Goal: Information Seeking & Learning: Stay updated

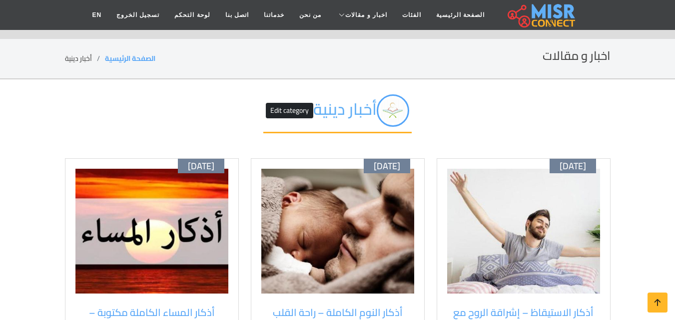
scroll to position [150, 0]
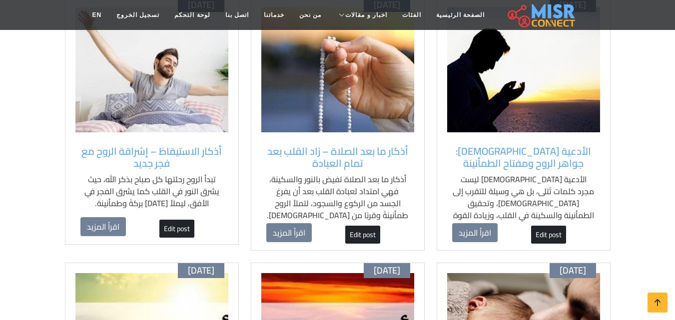
scroll to position [50, 0]
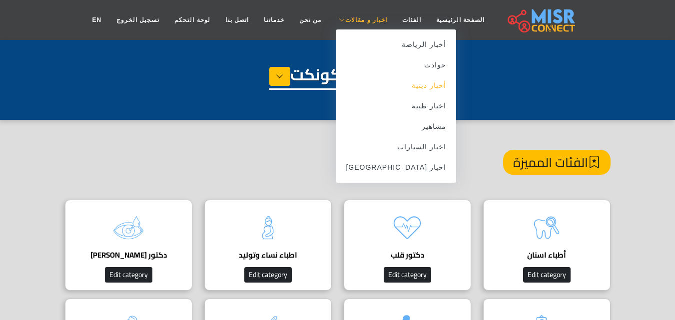
click at [406, 90] on link "أخبار دينية" at bounding box center [396, 85] width 120 height 20
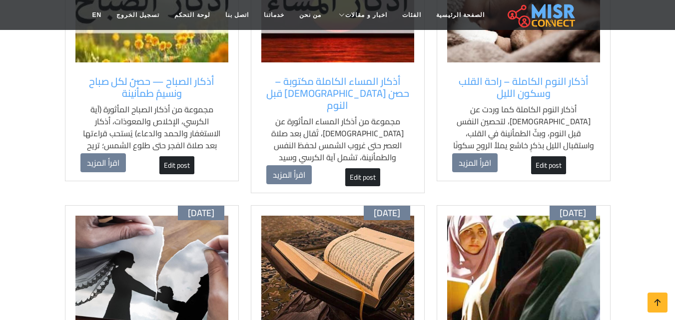
scroll to position [499, 0]
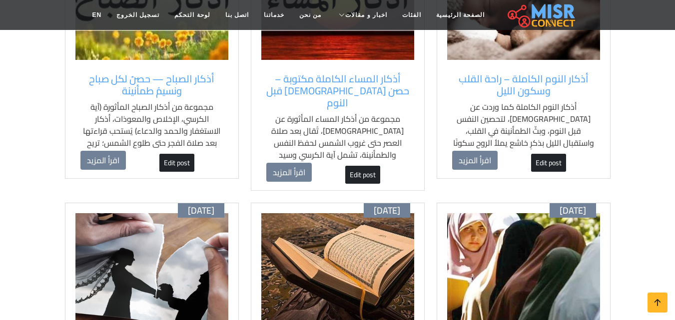
click at [455, 252] on img at bounding box center [523, 275] width 153 height 125
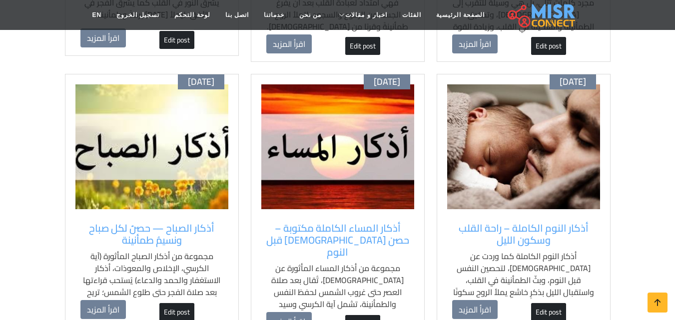
scroll to position [350, 0]
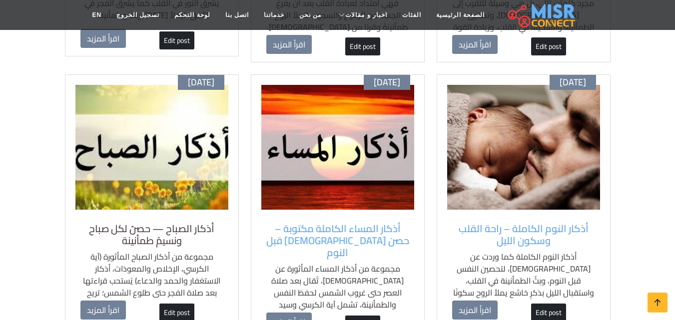
click at [205, 238] on h5 "أذكار الصباح — حصنٌ لكل صباح ونسيمُ طمأنينة" at bounding box center [151, 235] width 143 height 24
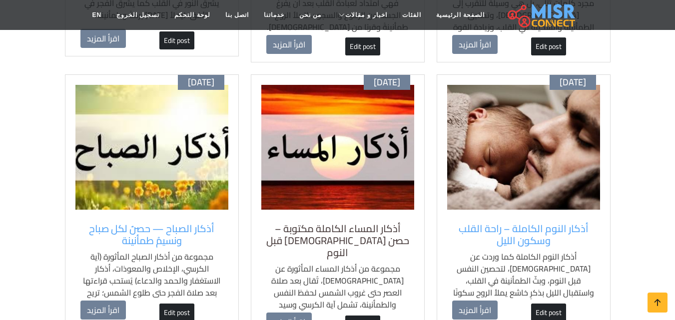
click at [309, 226] on h5 "أذكار المساء الكاملة مكتوبة – حصن [DEMOGRAPHIC_DATA] قبل النوم" at bounding box center [337, 241] width 143 height 36
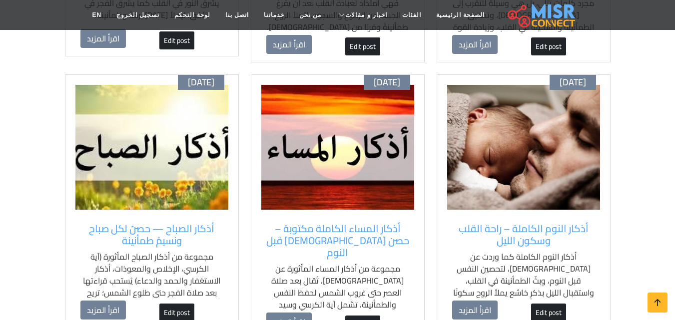
scroll to position [499, 0]
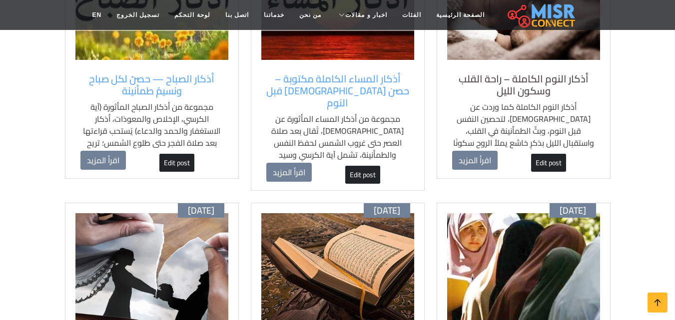
click at [559, 85] on h5 "أذكار النوم الكاملة – راحة القلب وسكون الليل" at bounding box center [523, 85] width 143 height 24
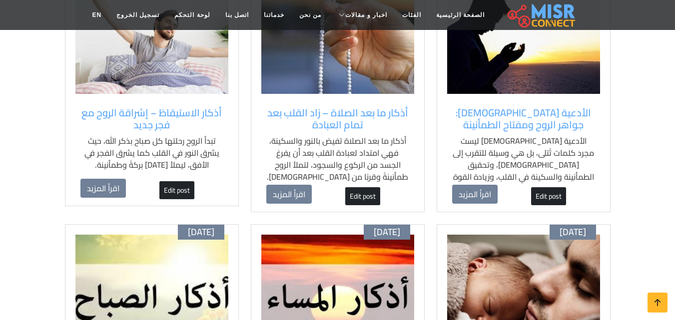
scroll to position [100, 0]
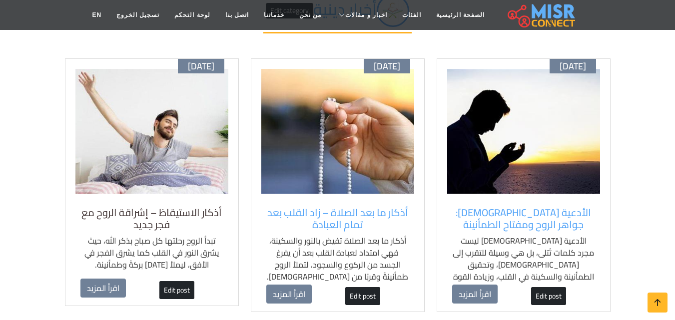
click at [165, 214] on h5 "أذكار الاستيقاظ – إشراقة الروح مع فجر جديد" at bounding box center [151, 219] width 143 height 24
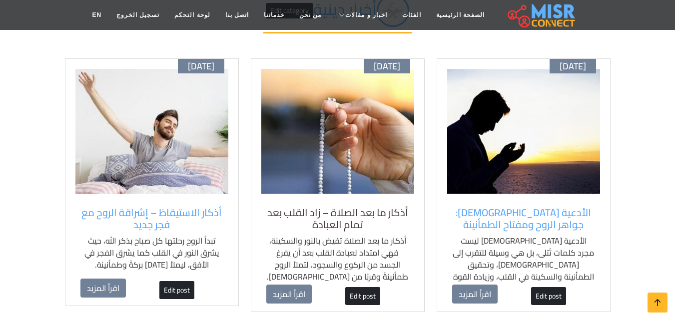
click at [350, 229] on h5 "أذكار ما بعد الصلاة – زاد القلب بعد تمام العبادة" at bounding box center [337, 219] width 143 height 24
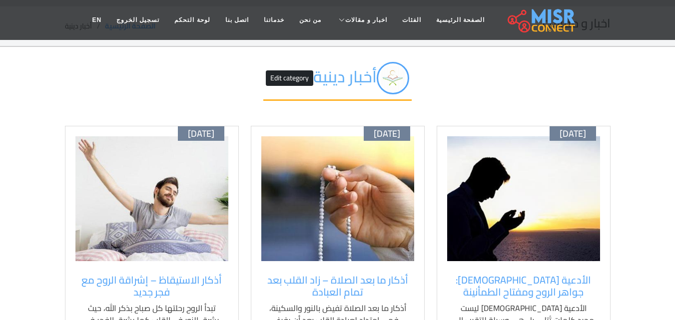
scroll to position [50, 0]
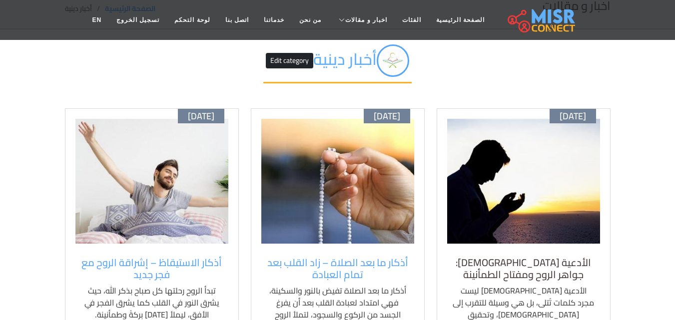
click at [542, 260] on h5 "الأدعية [DEMOGRAPHIC_DATA]: جواهر الروح ومفتاح الطمأنينة" at bounding box center [523, 269] width 143 height 24
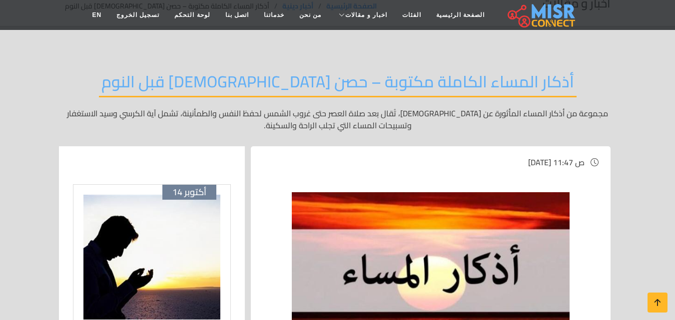
scroll to position [100, 0]
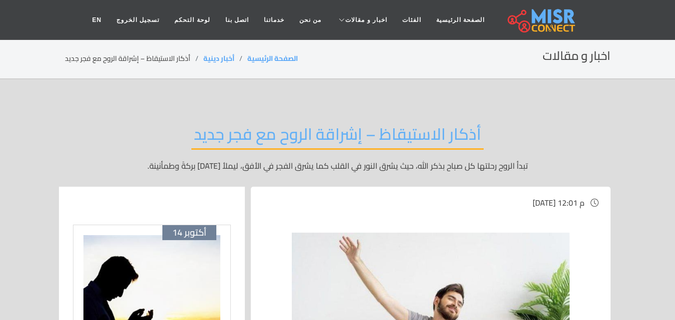
click at [71, 121] on div "أذكار الاستيقاظ – إشراقة الروح مع فجر جديد تبدأ الروح رحلتها كل صباح بذكر الله،…" at bounding box center [337, 147] width 545 height 77
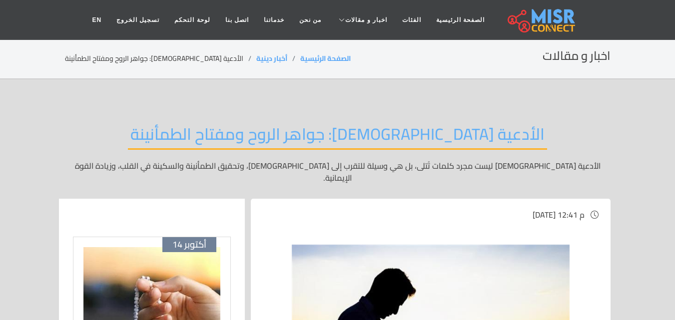
click at [13, 72] on section "اخبار و مقالات الصفحة الرئيسية أخبار دينية الأدعية [DEMOGRAPHIC_DATA]: جواهر ال…" at bounding box center [337, 59] width 675 height 40
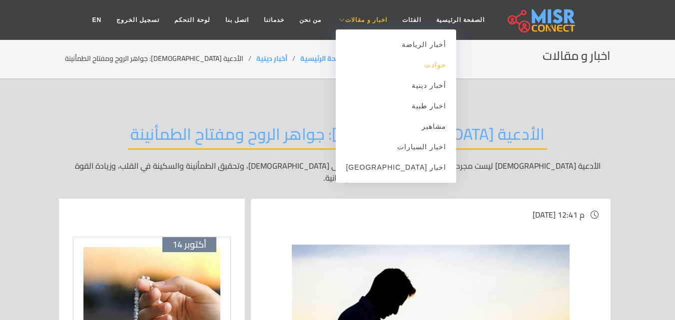
click at [405, 65] on link "حوادث" at bounding box center [396, 65] width 120 height 20
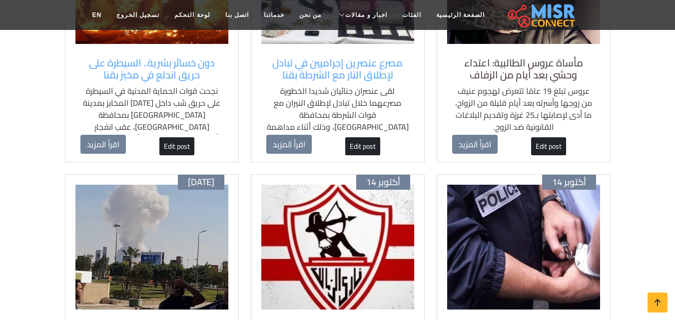
scroll to position [350, 0]
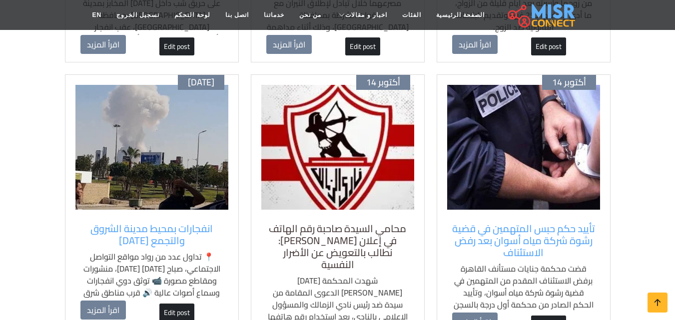
click at [354, 225] on h5 "محامي السيدة صاحبة رقم الهاتف في إعلان [PERSON_NAME]: نطالب بالتعويض عن الأضرار…" at bounding box center [337, 247] width 143 height 48
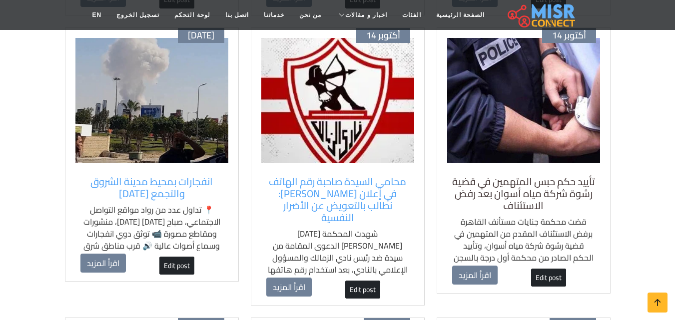
scroll to position [449, 0]
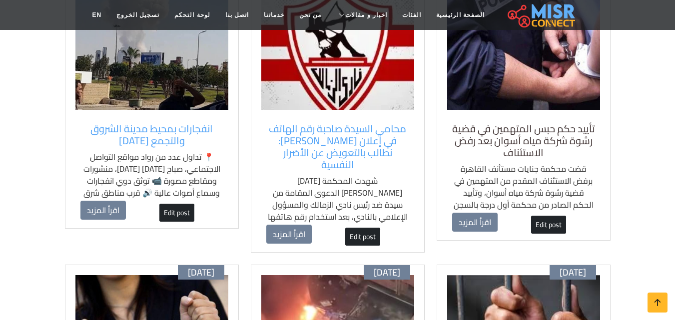
click at [516, 135] on h5 "تأييد حكم حبس المتهمين في قضية رشوة شركة مياه أسوان بعد رفض الاستئناف" at bounding box center [523, 141] width 143 height 36
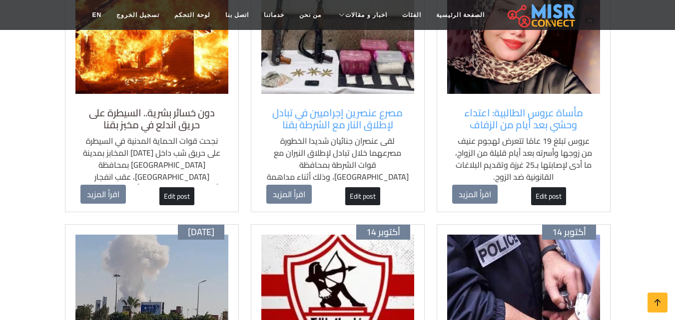
scroll to position [100, 0]
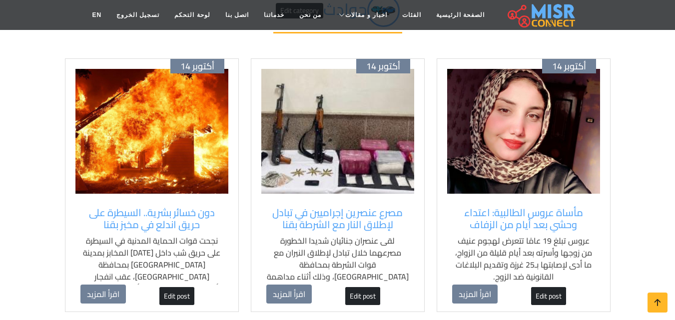
click at [162, 201] on div "أكتوبر 14 دون خسائر بشرية.. السيطرة على حريق اندلع في مخبز بقنا نجحت قوات الحما…" at bounding box center [152, 185] width 174 height 254
click at [175, 217] on h5 "دون خسائر بشرية.. السيطرة على حريق اندلع في مخبز بقنا" at bounding box center [151, 219] width 143 height 24
click at [356, 225] on h5 "مصرع عنصرين إجراميين في تبادل لإطلاق النار مع الشرطة بقنا" at bounding box center [337, 219] width 143 height 24
click at [513, 209] on h5 "مأساة عروس الطالبية: اعتداء وحشي بعد أيام من الزفاف" at bounding box center [523, 219] width 143 height 24
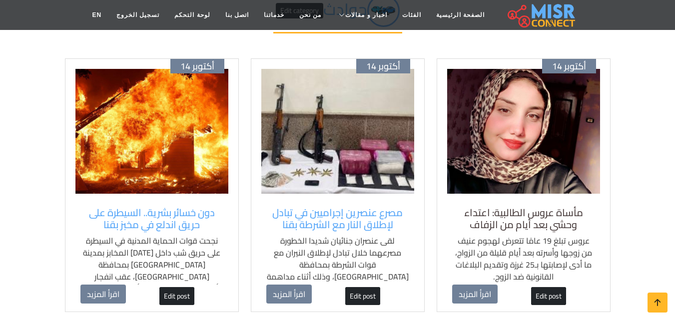
click at [499, 214] on h5 "مأساة عروس الطالبية: اعتداء وحشي بعد أيام من الزفاف" at bounding box center [523, 219] width 143 height 24
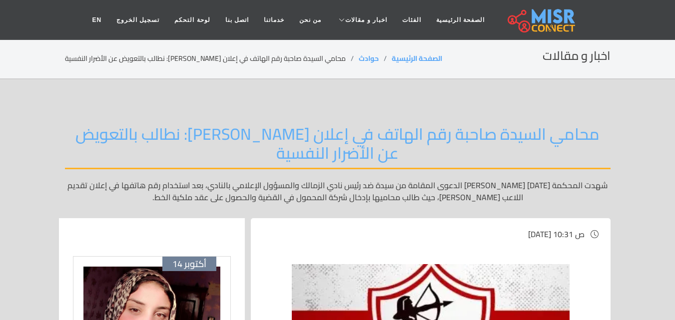
click at [17, 38] on header "الصفحة الرئيسية الفئات اخبار و مقالات أخبار الرياضة حوادث أخبار دينية اخبار طبي…" at bounding box center [337, 20] width 675 height 40
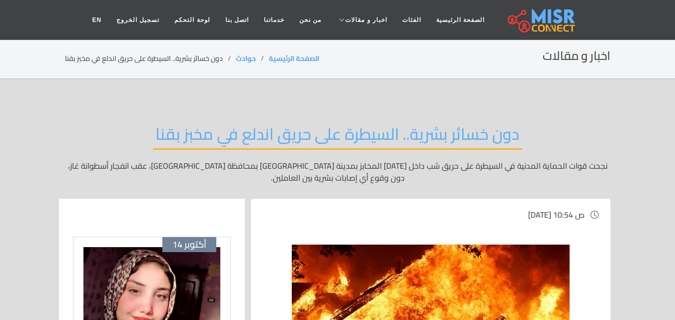
click at [9, 78] on section "اخبار و مقالات الصفحة الرئيسية حوادث دون خسائر بشرية.. السيطرة على حريق اندلع ف…" at bounding box center [337, 59] width 675 height 40
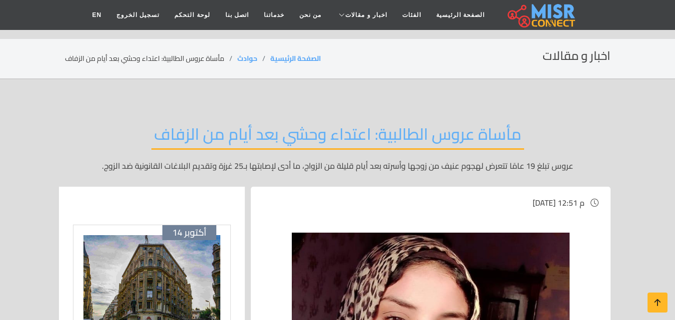
scroll to position [400, 0]
